Goal: Check status: Check status

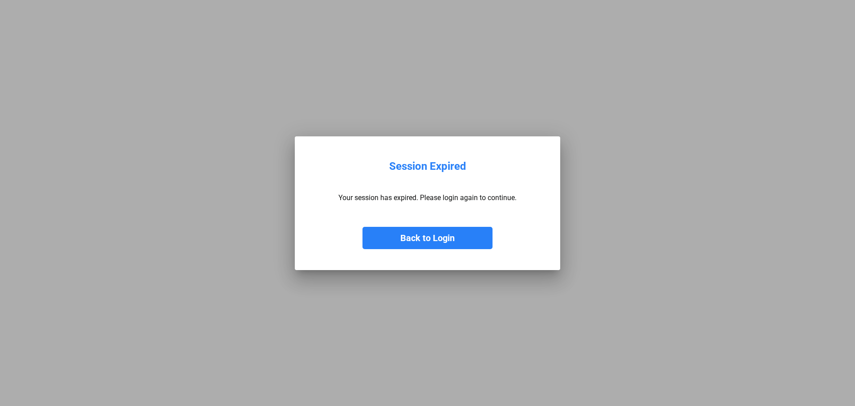
click at [452, 239] on button "Back to Login" at bounding box center [427, 238] width 130 height 22
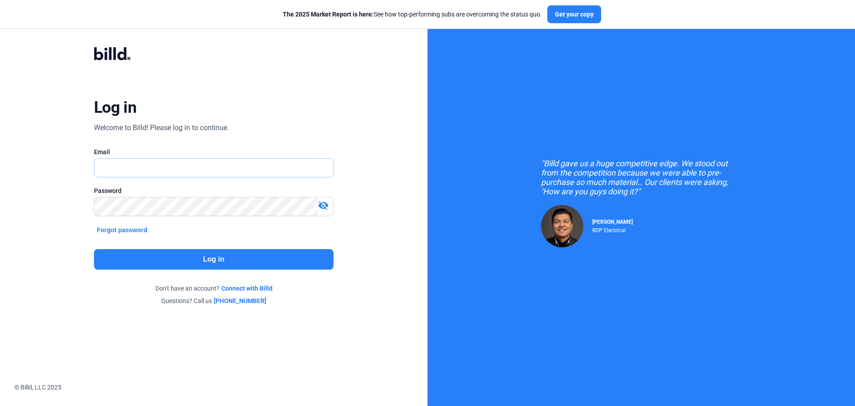
type input "[PERSON_NAME][EMAIL_ADDRESS][DOMAIN_NAME]"
click at [217, 254] on button "Log in" at bounding box center [214, 259] width 240 height 20
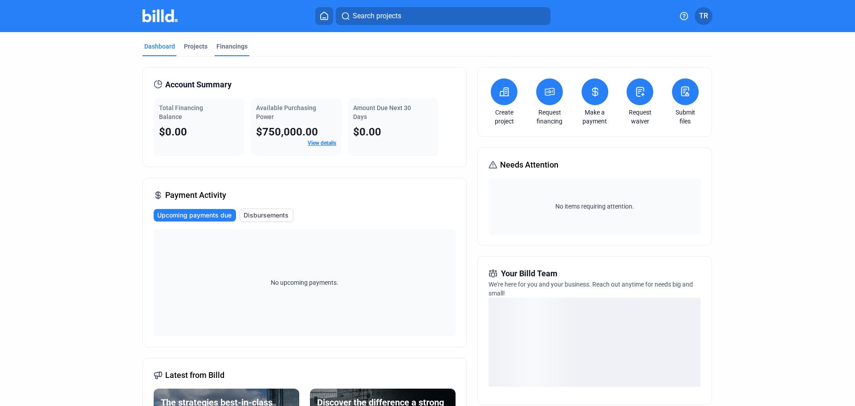
click at [230, 46] on div "Financings" at bounding box center [231, 46] width 31 height 9
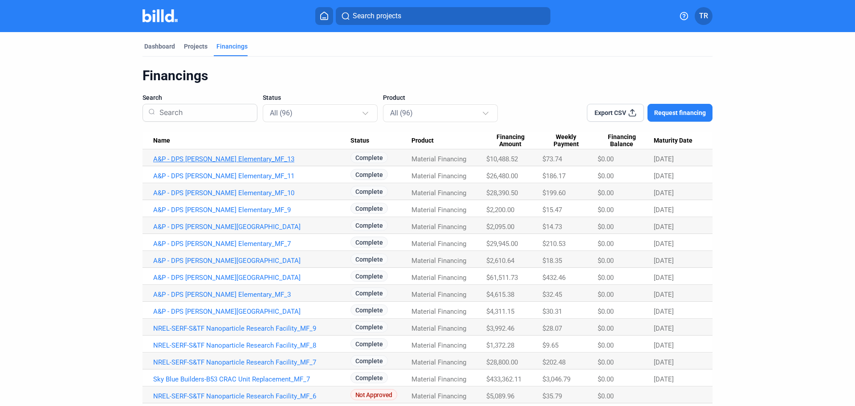
click at [207, 161] on link "A&P - DPS [PERSON_NAME] Elementary_MF_13" at bounding box center [251, 159] width 197 height 8
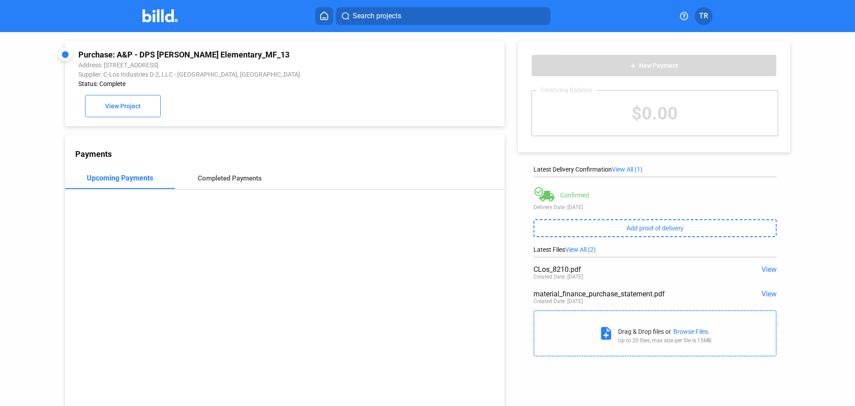
click at [241, 179] on div "Completed Payments" at bounding box center [230, 178] width 64 height 8
